Goal: Transaction & Acquisition: Purchase product/service

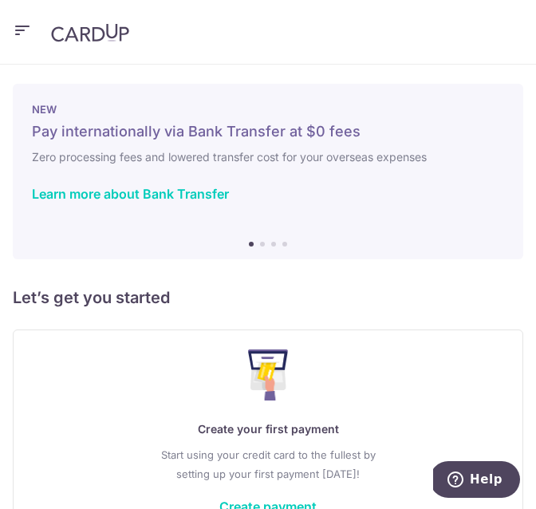
scroll to position [26, 0]
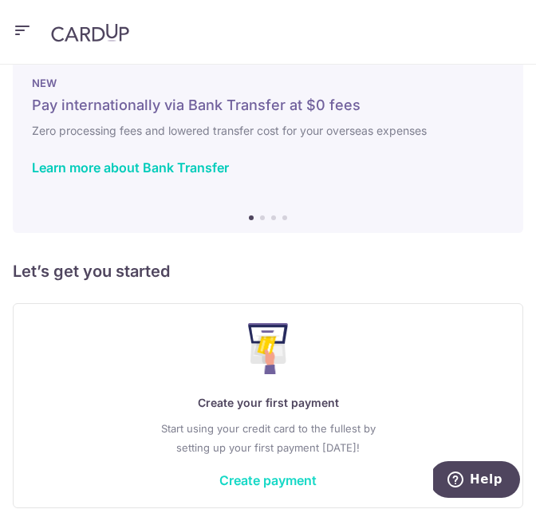
click at [249, 477] on link "Create payment" at bounding box center [267, 480] width 97 height 16
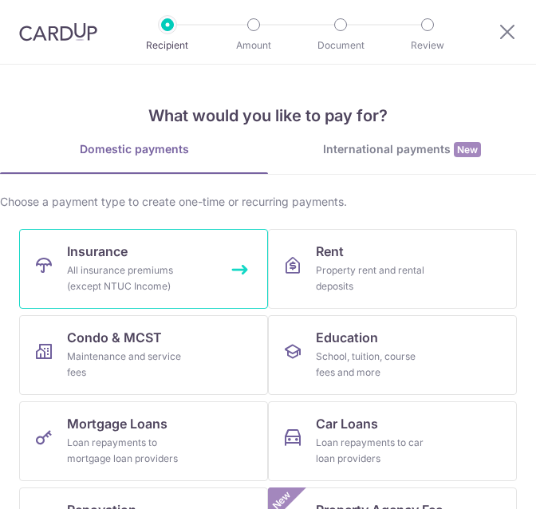
click at [170, 273] on div "All insurance premiums (except NTUC Income)" at bounding box center [124, 278] width 115 height 32
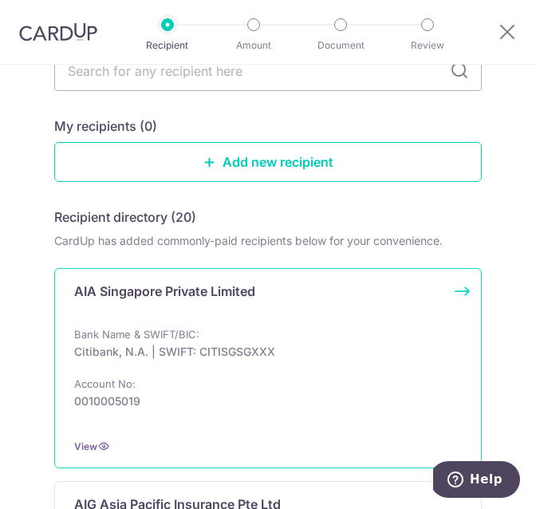
click at [178, 386] on div "Bank Name & SWIFT/BIC: Citibank, N.A. | SWIFT: CITISGSGXXX Account No: 00100050…" at bounding box center [268, 375] width 388 height 99
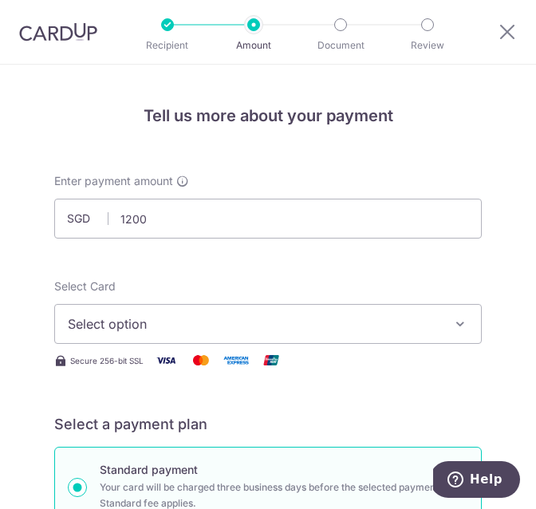
type input "1,200.00"
click at [163, 316] on span "Select option" at bounding box center [257, 323] width 378 height 19
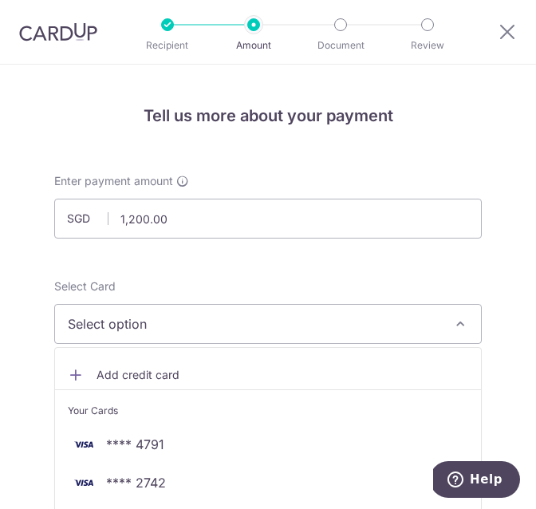
click at [136, 373] on span "Add credit card" at bounding box center [282, 375] width 372 height 16
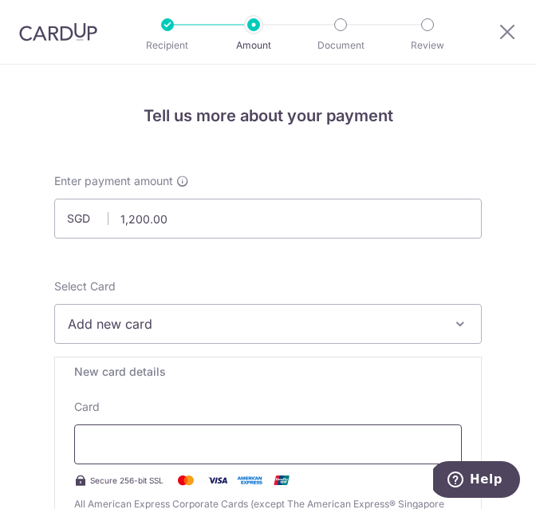
scroll to position [159, 0]
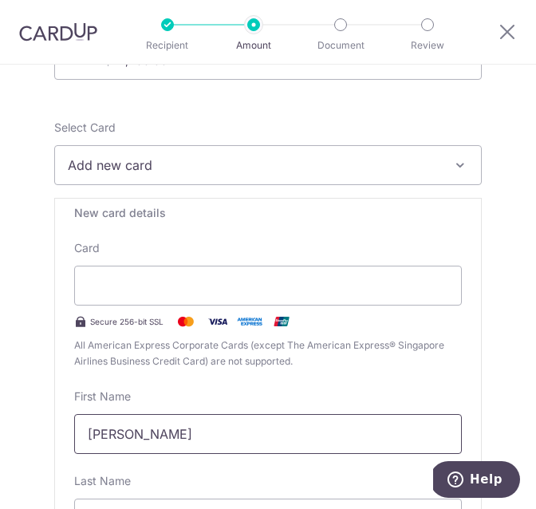
drag, startPoint x: 285, startPoint y: 435, endPoint x: -19, endPoint y: 445, distance: 304.8
click at [0, 445] on html "Recipient Amount Document Review Tell us more about your payment Enter payment …" at bounding box center [268, 254] width 536 height 509
type input "X"
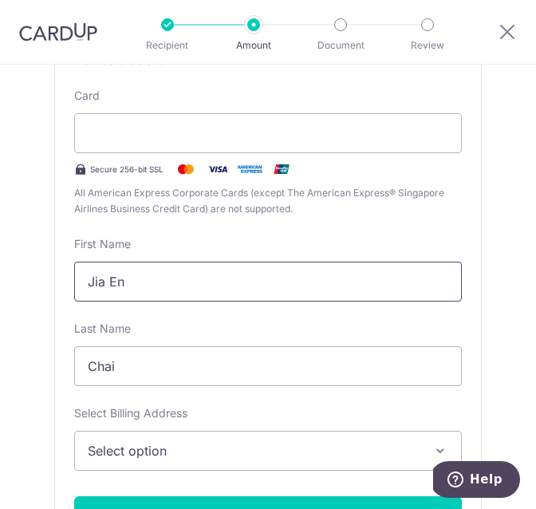
scroll to position [335, 0]
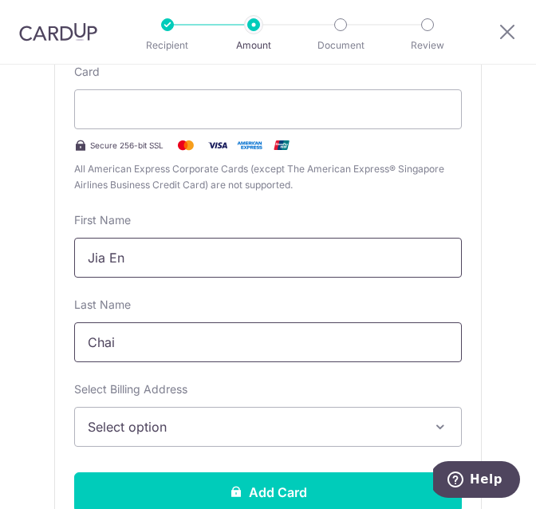
type input "Jia En"
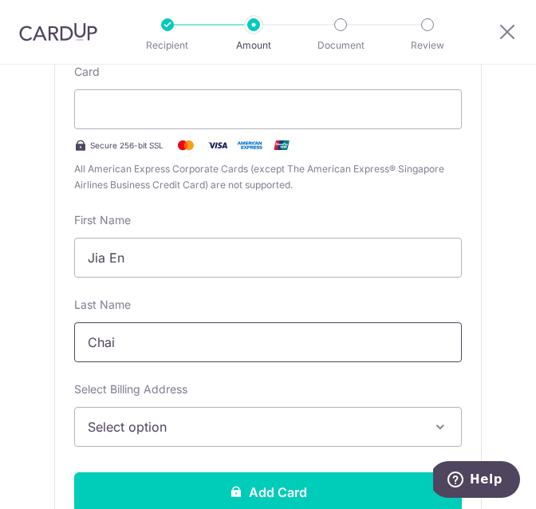
drag, startPoint x: 146, startPoint y: 341, endPoint x: 48, endPoint y: 341, distance: 98.1
type input "Koh"
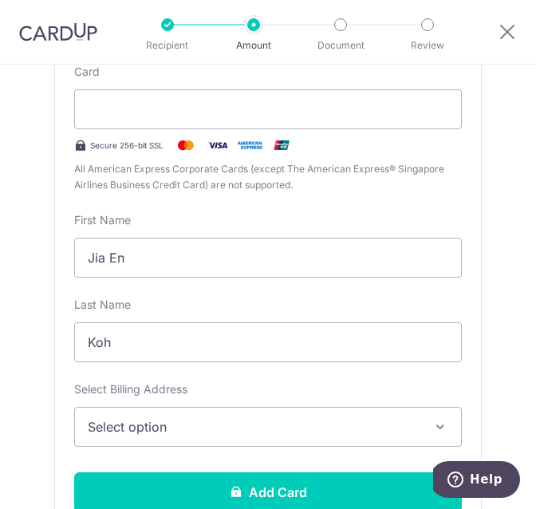
click at [132, 402] on div "Select Billing Address Select option Add Billing Address My Billing Addresses A…" at bounding box center [268, 413] width 388 height 65
click at [119, 427] on span "Select option" at bounding box center [257, 426] width 338 height 19
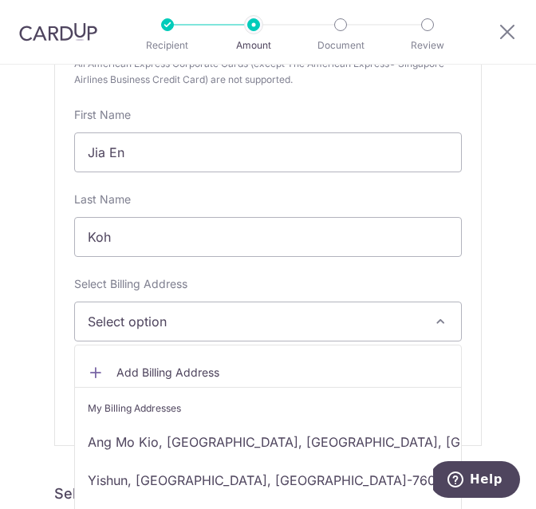
scroll to position [442, 0]
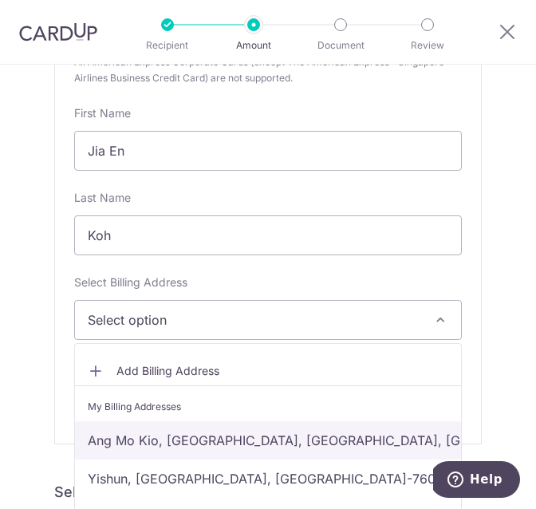
click at [142, 435] on link "Ang Mo Kio, Singapore, Singapore, Singapore-560552" at bounding box center [268, 440] width 386 height 38
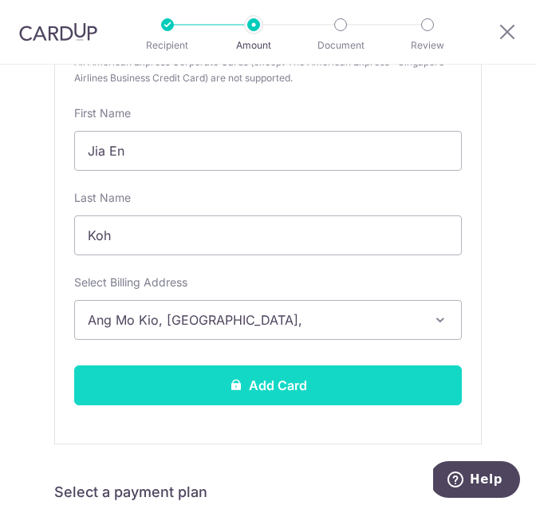
click at [165, 374] on button "Add Card" at bounding box center [268, 385] width 388 height 40
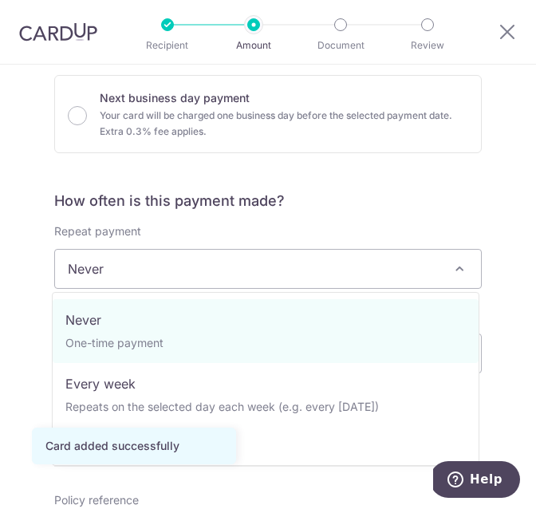
click at [129, 271] on span "Never" at bounding box center [268, 269] width 426 height 38
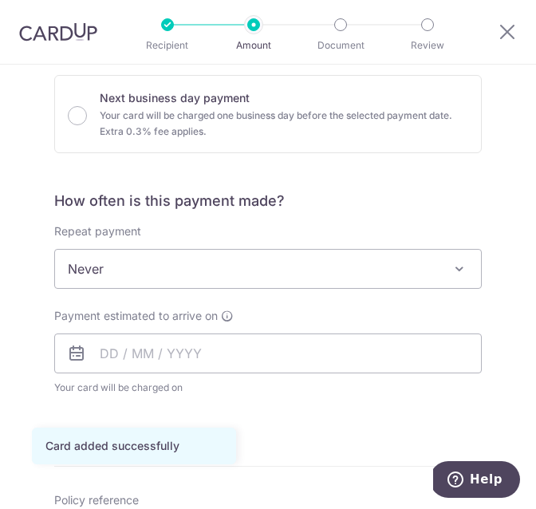
click at [174, 204] on h5 "How often is this payment made?" at bounding box center [267, 200] width 427 height 19
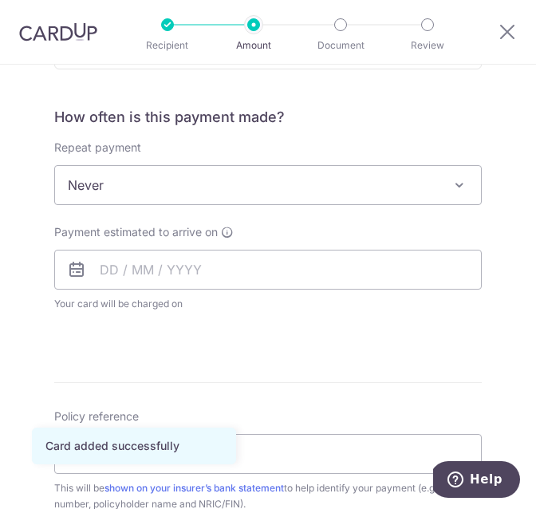
scroll to position [558, 0]
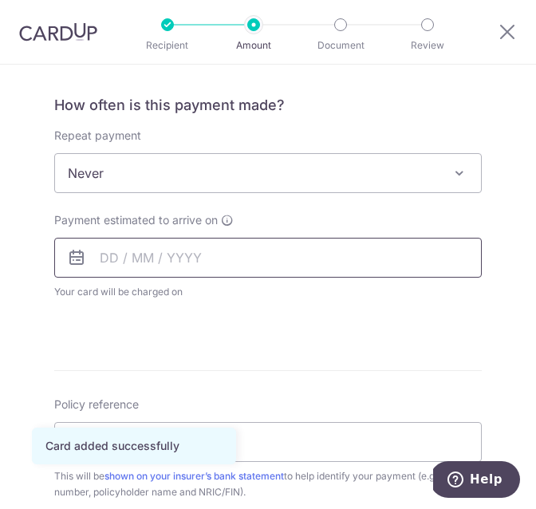
click at [156, 267] on input "text" at bounding box center [267, 258] width 427 height 40
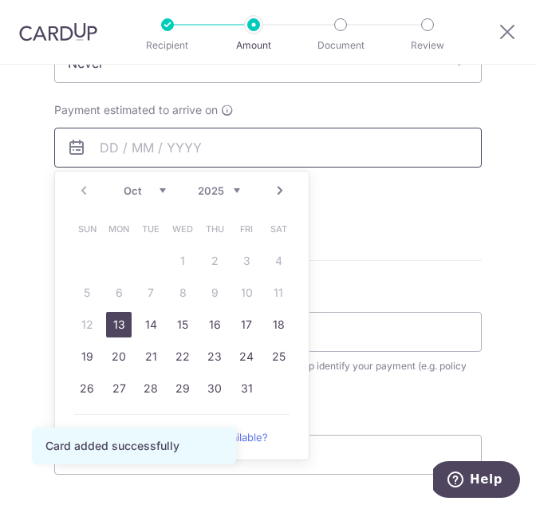
scroll to position [667, 0]
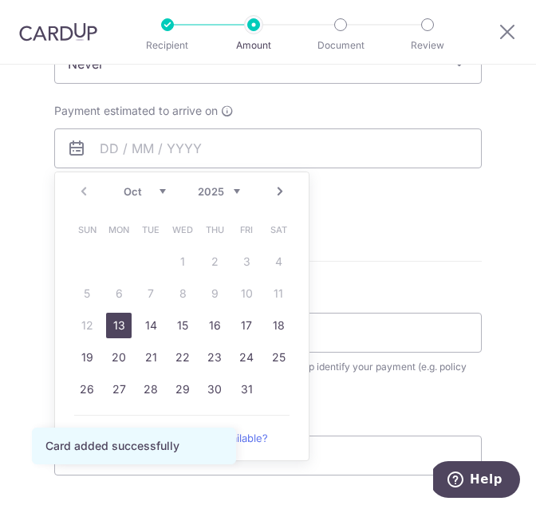
click at [116, 321] on link "13" at bounding box center [119, 326] width 26 height 26
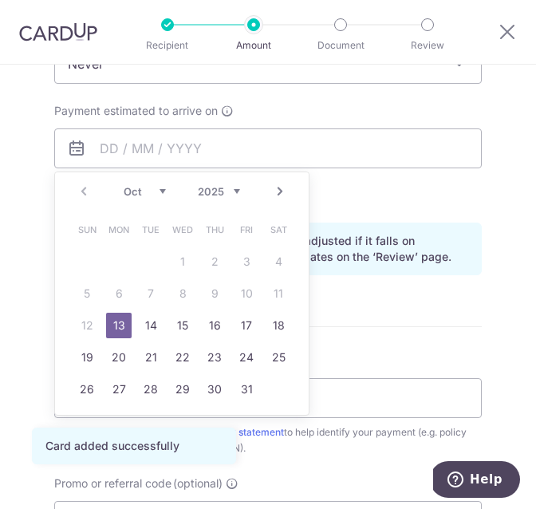
type input "13/10/2025"
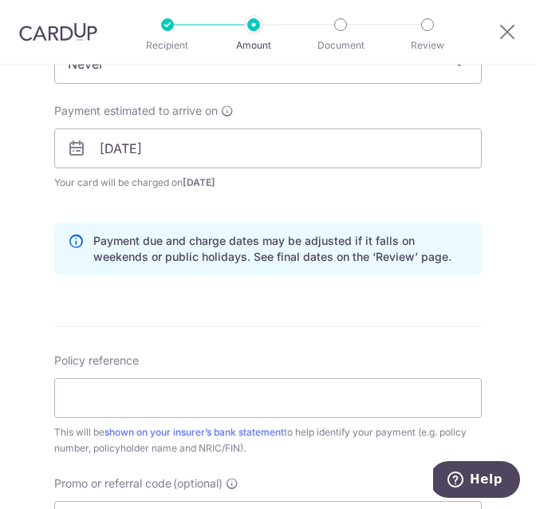
click at [124, 275] on div "Payment due and charge dates may be adjusted if it falls on weekends or public …" at bounding box center [267, 248] width 427 height 53
click at [89, 275] on div "Payment due and charge dates may be adjusted if it falls on weekends or public …" at bounding box center [267, 248] width 427 height 53
click at [160, 275] on div "Payment due and charge dates may be adjusted if it falls on weekends or public …" at bounding box center [267, 248] width 427 height 53
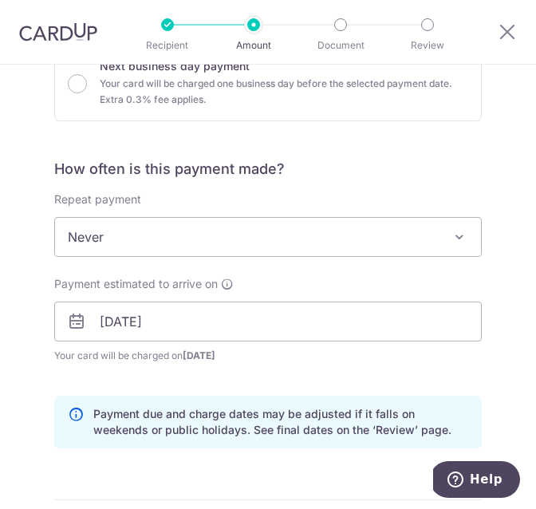
click at [234, 174] on h5 "How often is this payment made?" at bounding box center [267, 168] width 427 height 19
click at [200, 175] on h5 "How often is this payment made?" at bounding box center [267, 168] width 427 height 19
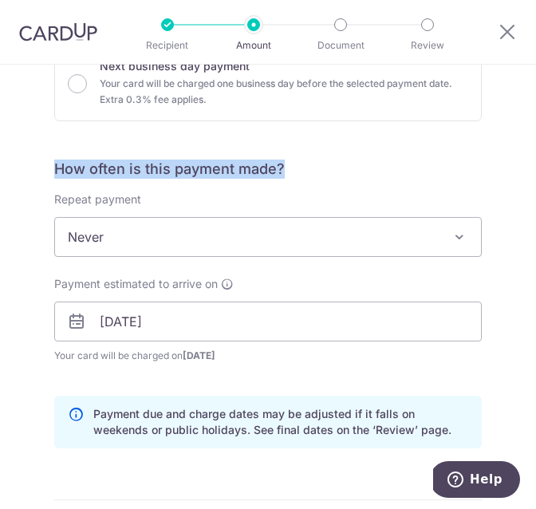
click at [199, 181] on div "How often is this payment made? Repeat payment Never Every week Every month Eve…" at bounding box center [267, 309] width 427 height 301
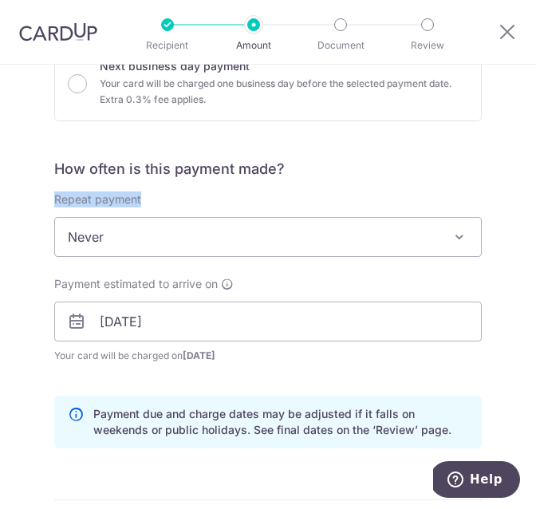
click at [199, 181] on div "How often is this payment made? Repeat payment Never Every week Every month Eve…" at bounding box center [267, 309] width 427 height 301
click at [204, 142] on form "Enter payment amount SGD 1,200.00 1200.00 Card added successfully Select Card *…" at bounding box center [267, 337] width 427 height 1317
click at [134, 297] on div "Payment estimated to arrive on 13/10/2025 Prev Next Oct Nov Dec 2025 2026 2027 …" at bounding box center [267, 320] width 427 height 88
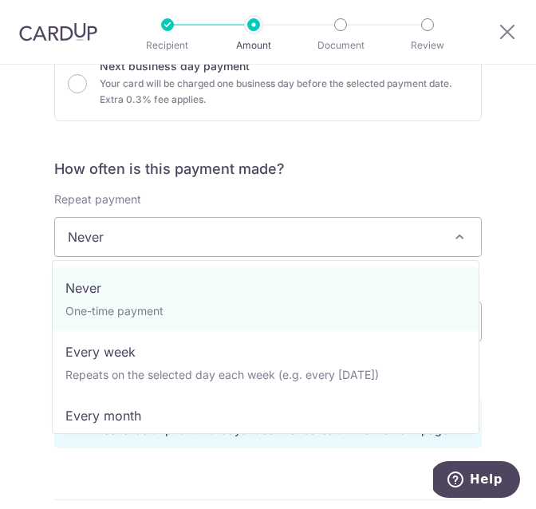
click at [134, 233] on span "Never" at bounding box center [268, 237] width 426 height 38
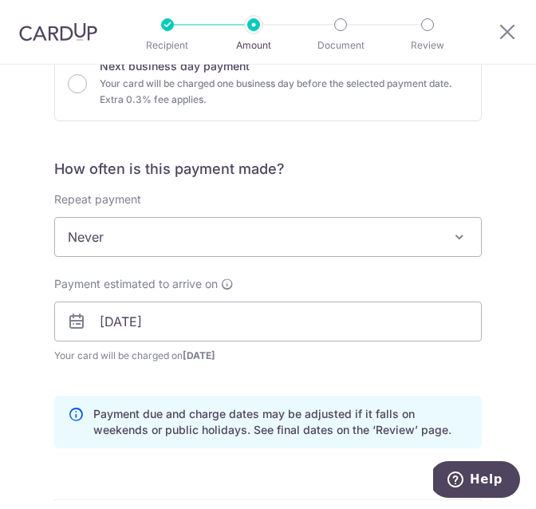
click at [134, 233] on span "Never" at bounding box center [268, 237] width 426 height 38
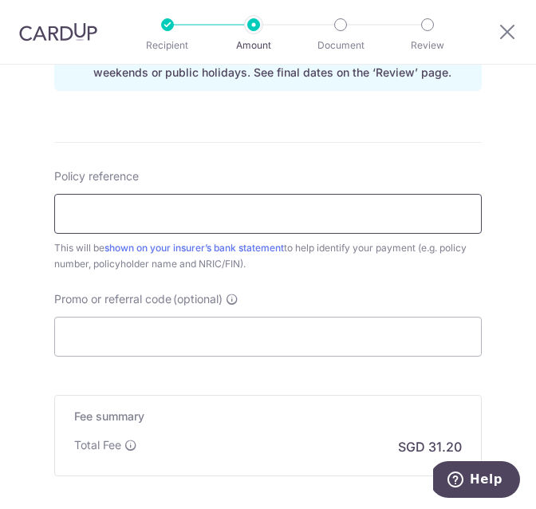
click at [127, 224] on input "Policy reference" at bounding box center [267, 214] width 427 height 40
click at [124, 218] on input "Policy reference" at bounding box center [267, 214] width 427 height 40
click at [95, 225] on input "Policy reference" at bounding box center [267, 214] width 427 height 40
paste input "U126909674"
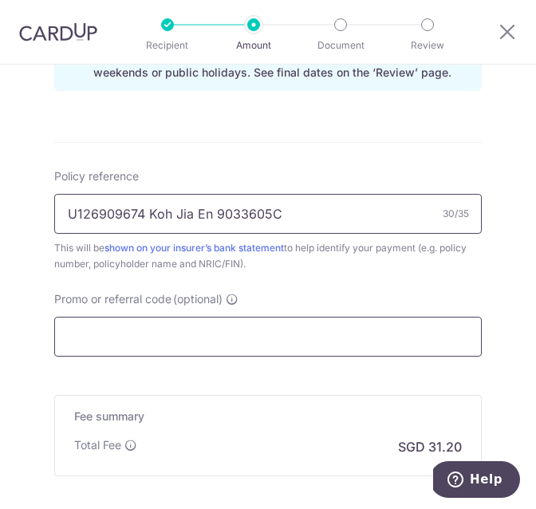
type input "U126909674 Koh Jia En 9033605C"
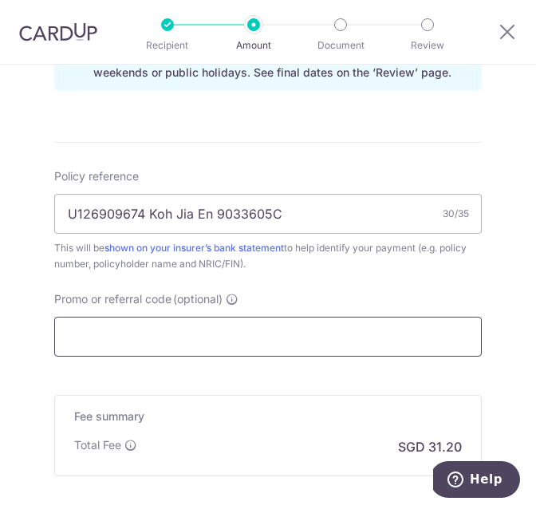
click at [104, 341] on input "Promo or referral code (optional)" at bounding box center [267, 337] width 427 height 40
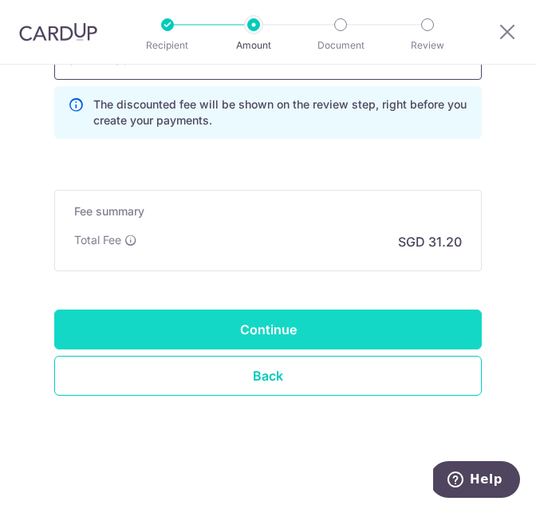
type input "JIAENK59"
click at [199, 329] on input "Continue" at bounding box center [267, 329] width 427 height 40
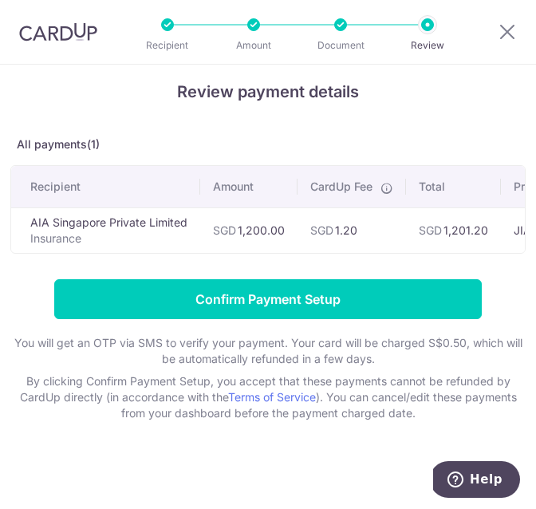
click at [254, 294] on input "Confirm Payment Setup" at bounding box center [267, 299] width 427 height 40
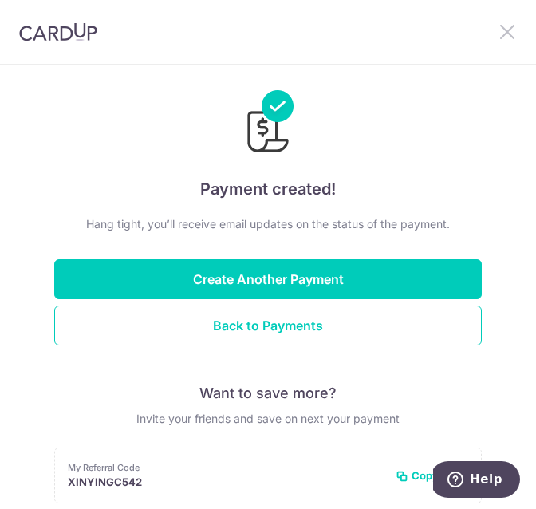
click at [503, 32] on icon at bounding box center [507, 32] width 19 height 20
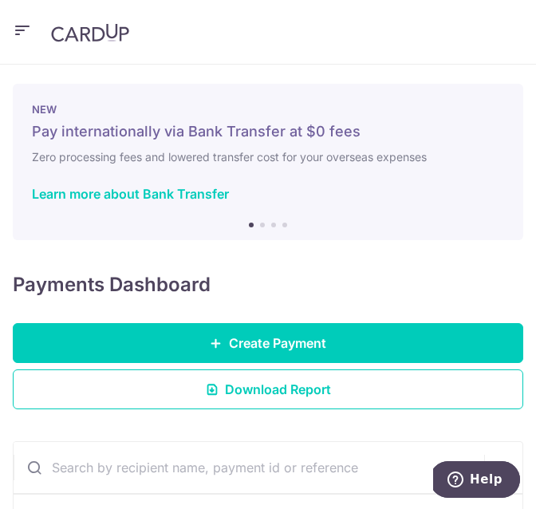
click at [18, 25] on icon "button" at bounding box center [22, 31] width 19 height 20
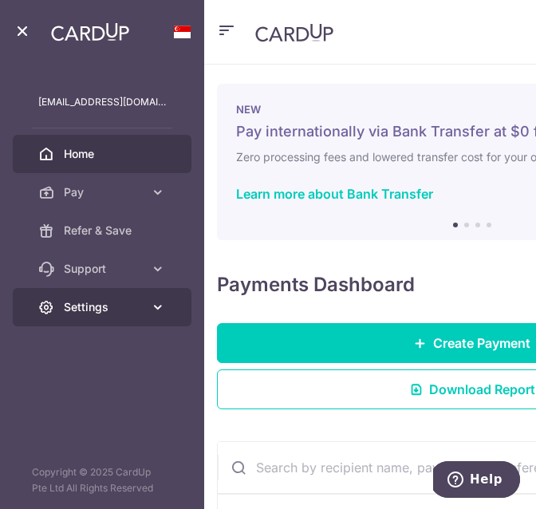
click at [72, 307] on span "Settings" at bounding box center [104, 307] width 80 height 16
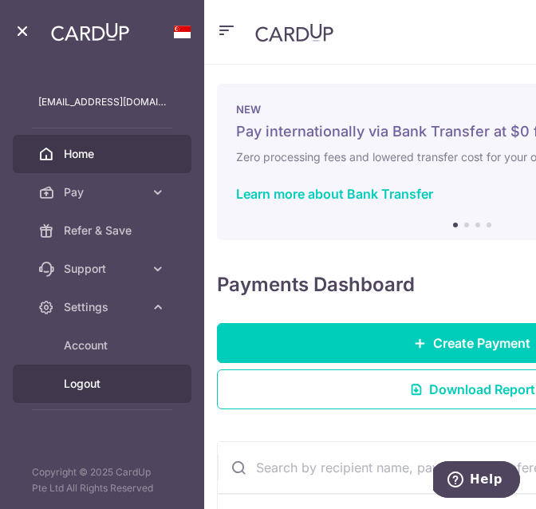
click at [82, 390] on span "Logout" at bounding box center [115, 384] width 102 height 16
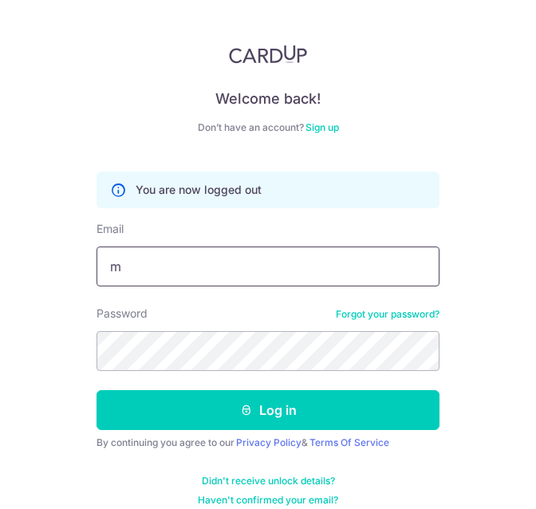
type input "[EMAIL_ADDRESS][DOMAIN_NAME]"
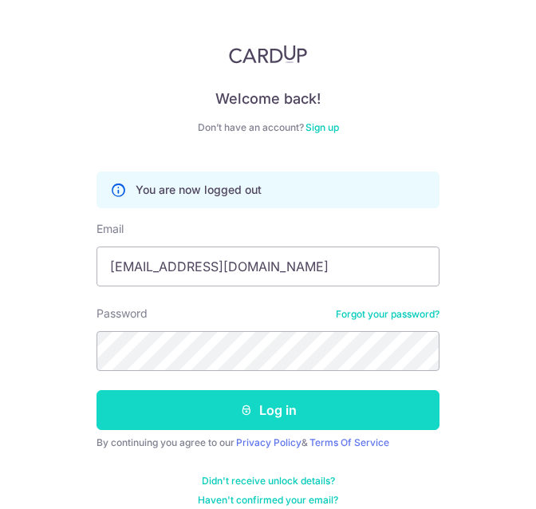
click at [190, 418] on button "Log in" at bounding box center [267, 410] width 343 height 40
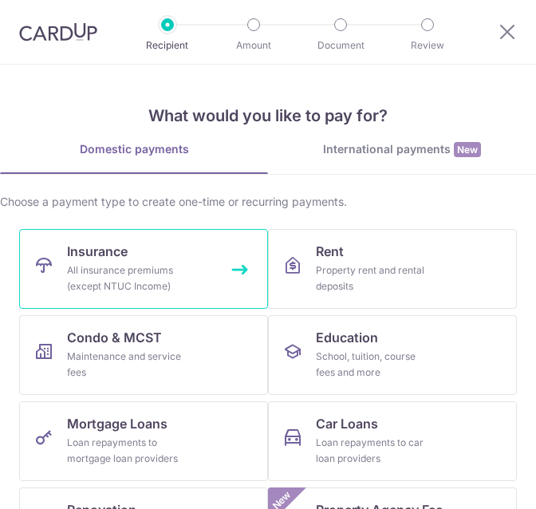
scroll to position [31, 0]
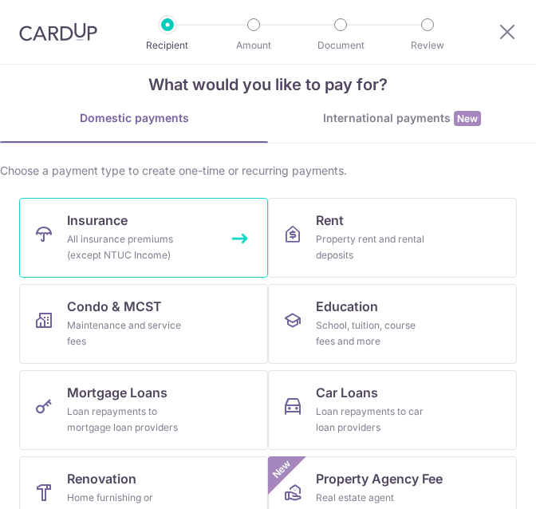
click at [148, 245] on div "All insurance premiums (except NTUC Income)" at bounding box center [124, 247] width 115 height 32
